Goal: Navigation & Orientation: Find specific page/section

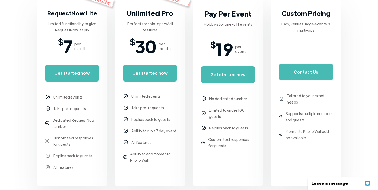
scroll to position [128, 0]
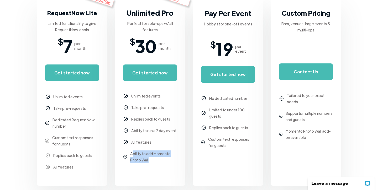
drag, startPoint x: 150, startPoint y: 160, endPoint x: 132, endPoint y: 152, distance: 20.1
click at [132, 152] on div "Ability to add Momento Photo Wall" at bounding box center [153, 157] width 47 height 13
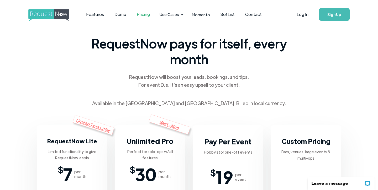
scroll to position [0, 0]
click at [93, 14] on link "Features" at bounding box center [95, 14] width 28 height 16
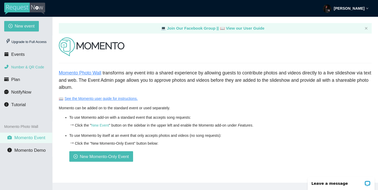
click at [29, 69] on span "Number & QR Code" at bounding box center [27, 67] width 33 height 4
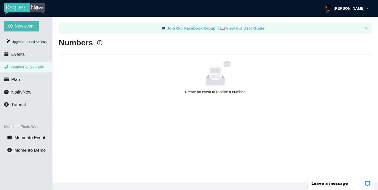
click at [270, 0] on header "[PERSON_NAME]" at bounding box center [189, 8] width 378 height 17
